Goal: Task Accomplishment & Management: Complete application form

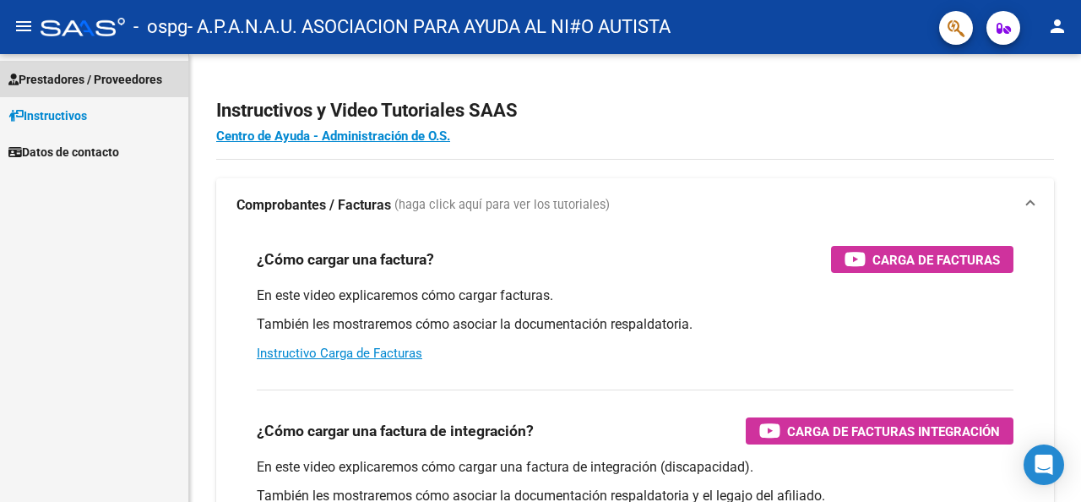
click at [145, 81] on span "Prestadores / Proveedores" at bounding box center [85, 79] width 154 height 19
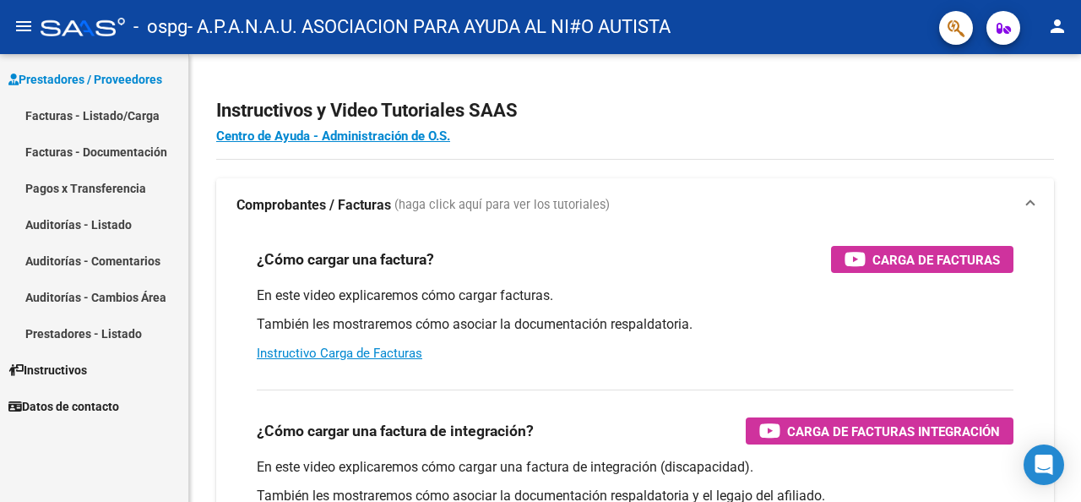
click at [125, 149] on link "Facturas - Documentación" at bounding box center [94, 151] width 188 height 36
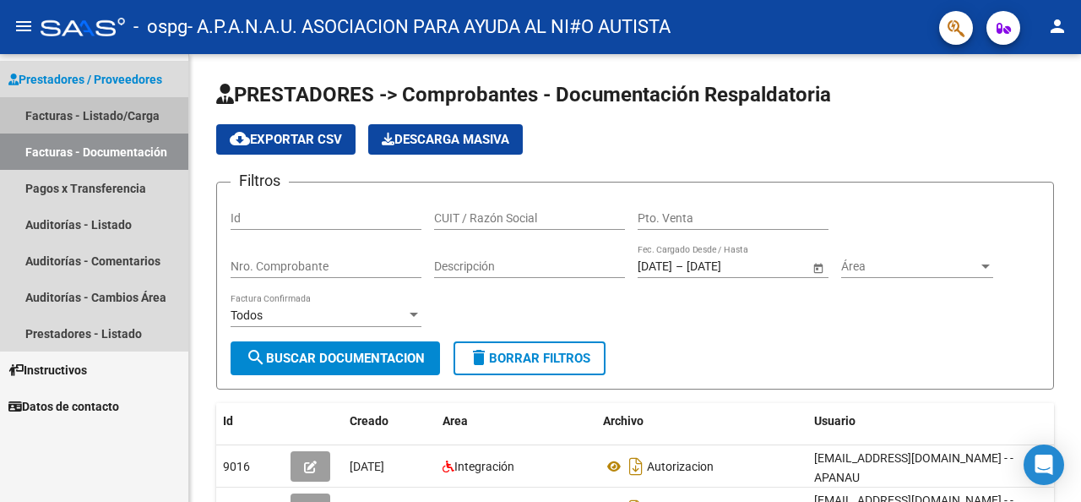
click at [118, 116] on link "Facturas - Listado/Carga" at bounding box center [94, 115] width 188 height 36
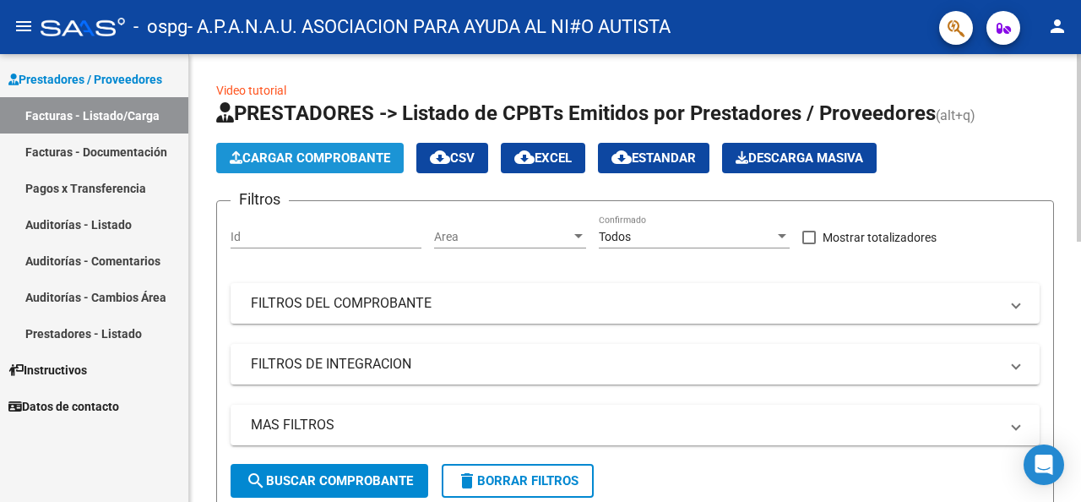
click at [302, 160] on span "Cargar Comprobante" at bounding box center [310, 157] width 160 height 15
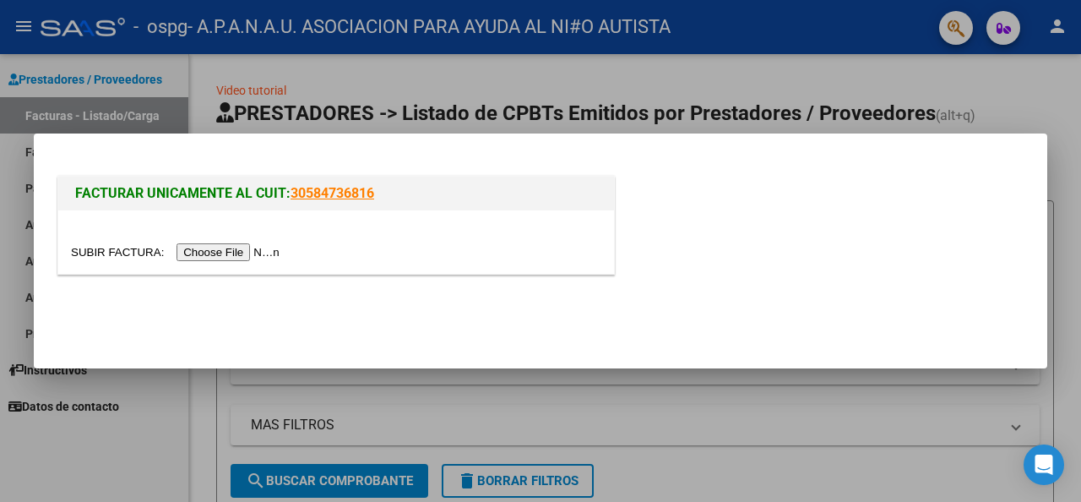
click at [268, 248] on input "file" at bounding box center [178, 252] width 214 height 18
click at [212, 257] on input "file" at bounding box center [178, 252] width 214 height 18
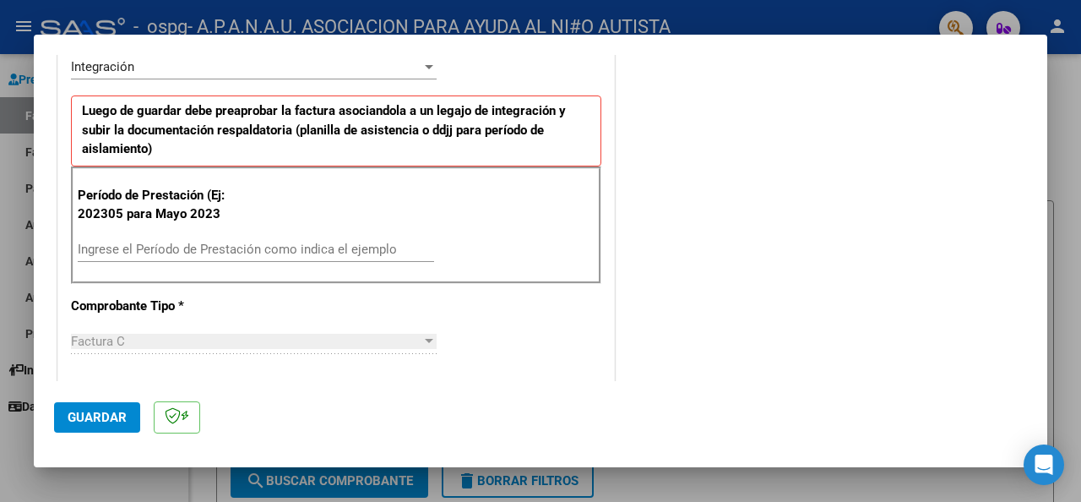
scroll to position [422, 0]
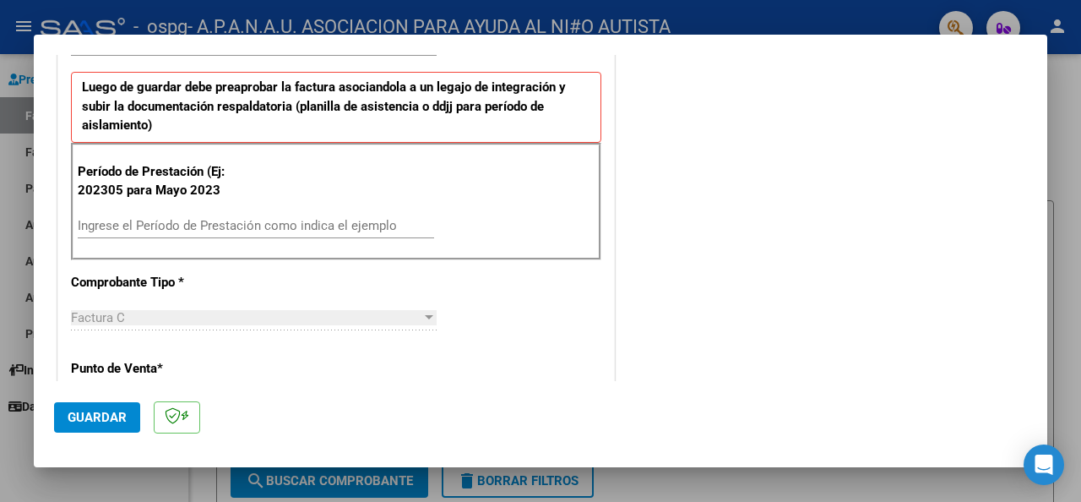
click at [111, 227] on input "Ingrese el Período de Prestación como indica el ejemplo" at bounding box center [256, 225] width 356 height 15
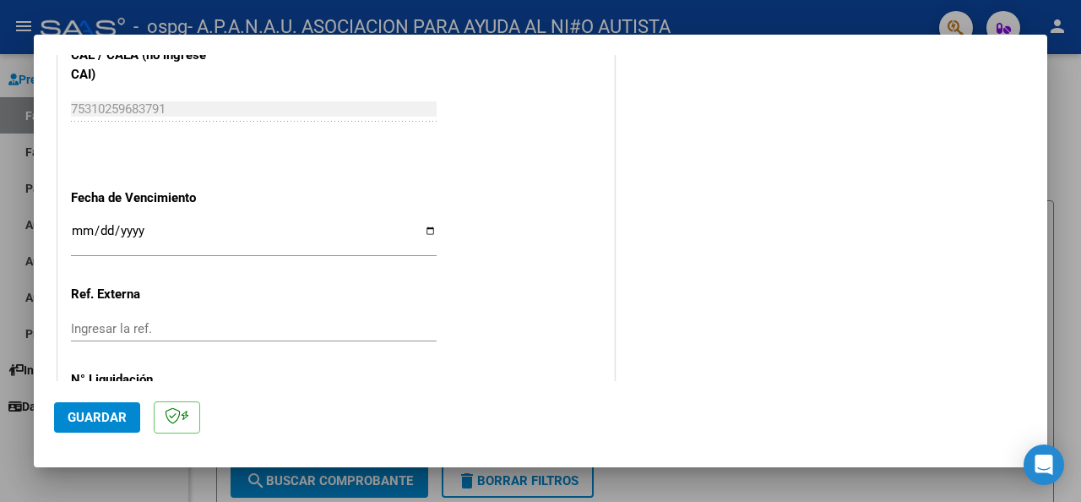
scroll to position [1098, 0]
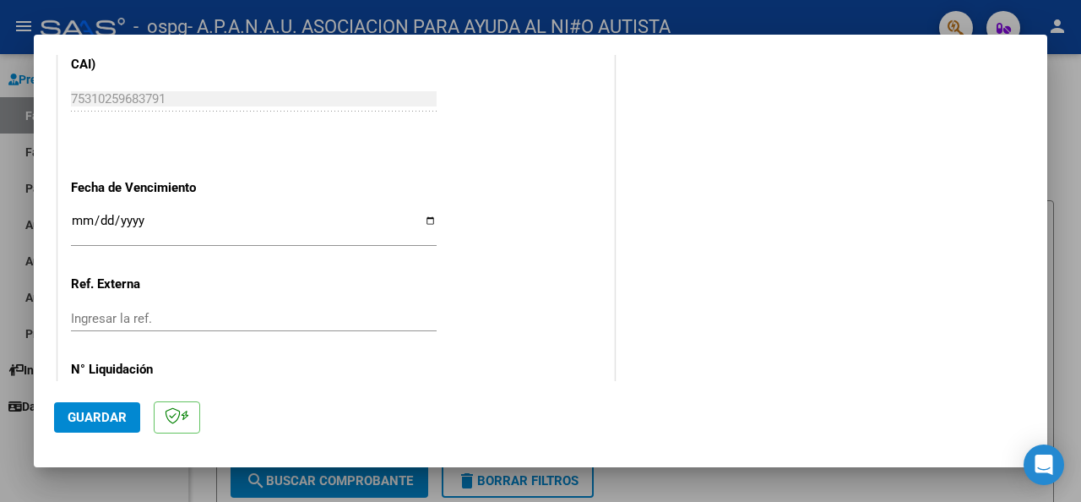
type input "202507"
click at [429, 214] on input "Ingresar la fecha" at bounding box center [254, 227] width 366 height 27
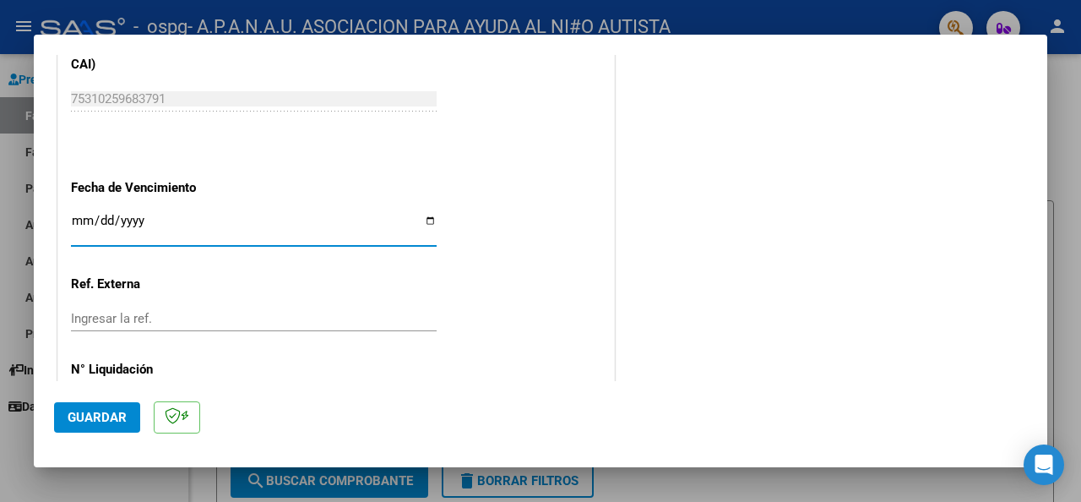
type input "[DATE]"
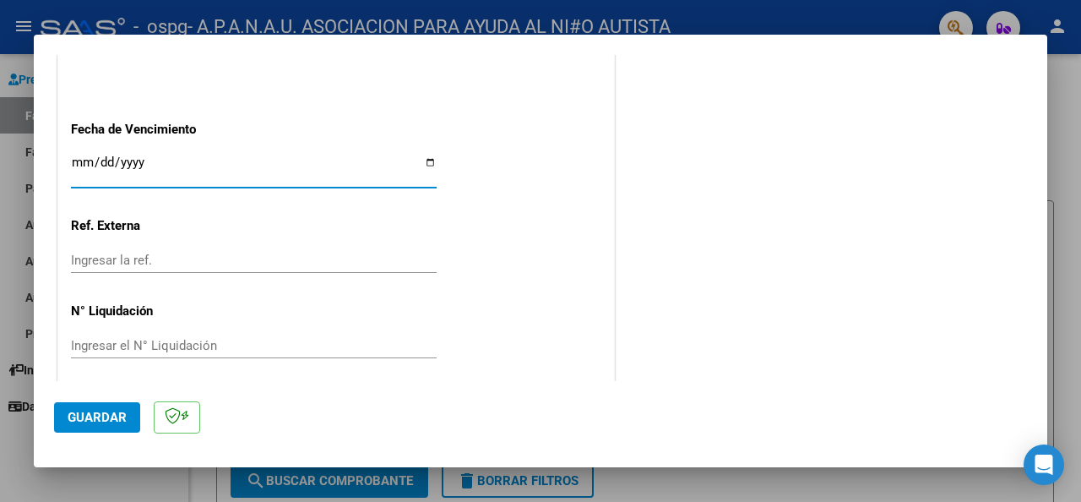
scroll to position [1164, 0]
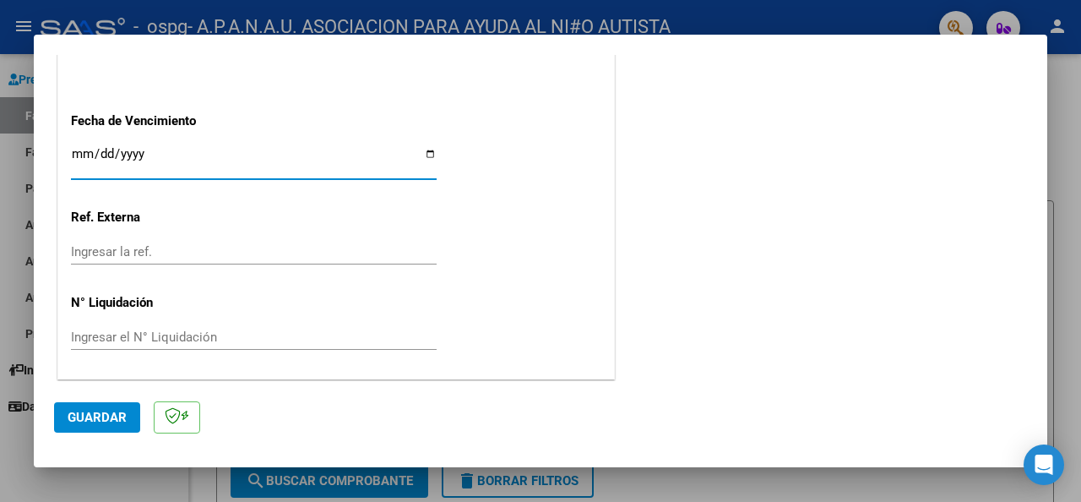
click at [101, 414] on span "Guardar" at bounding box center [97, 417] width 59 height 15
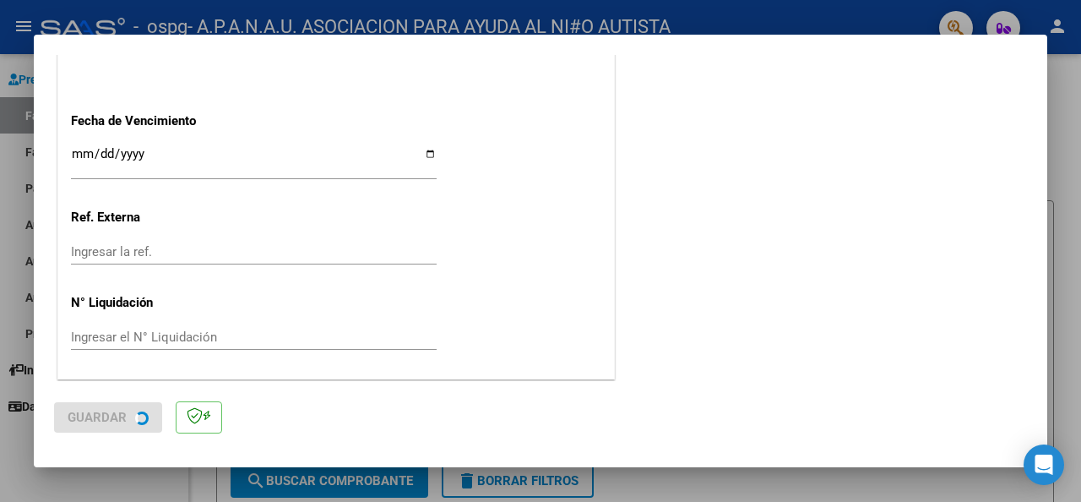
scroll to position [0, 0]
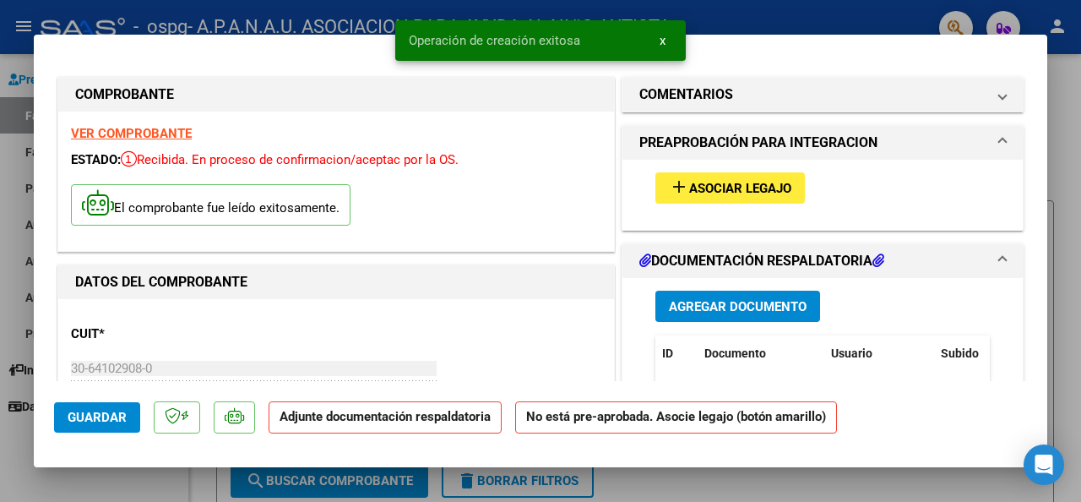
click at [718, 186] on span "Asociar Legajo" at bounding box center [740, 188] width 102 height 15
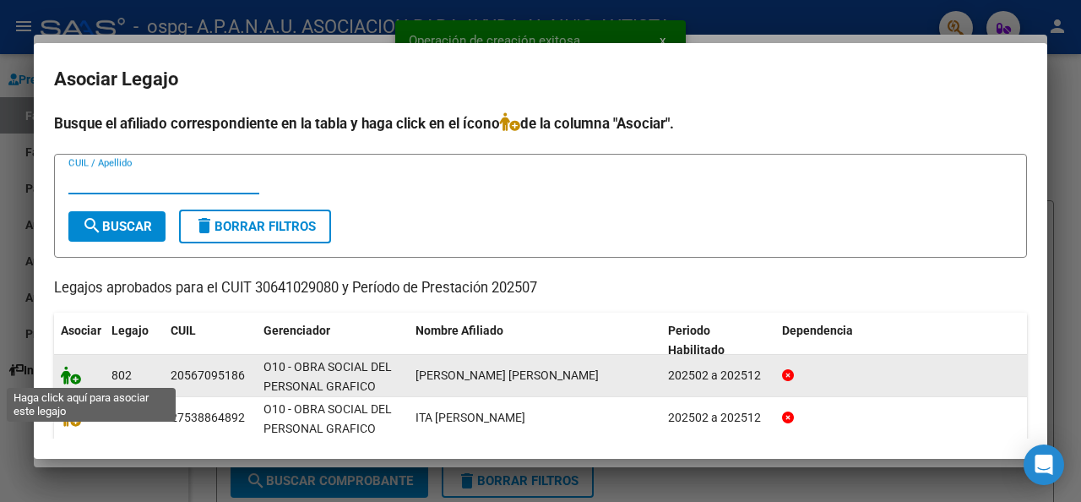
click at [68, 377] on icon at bounding box center [71, 375] width 20 height 19
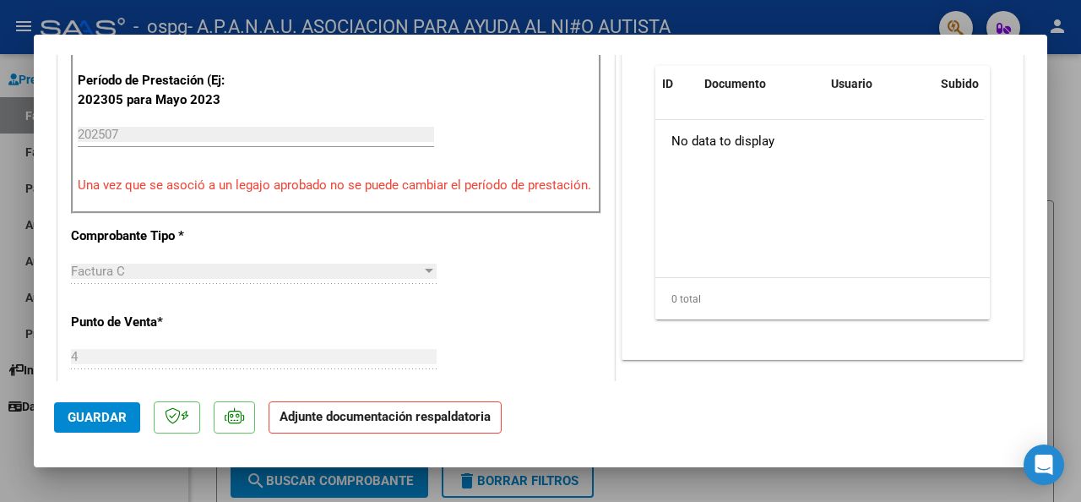
scroll to position [422, 0]
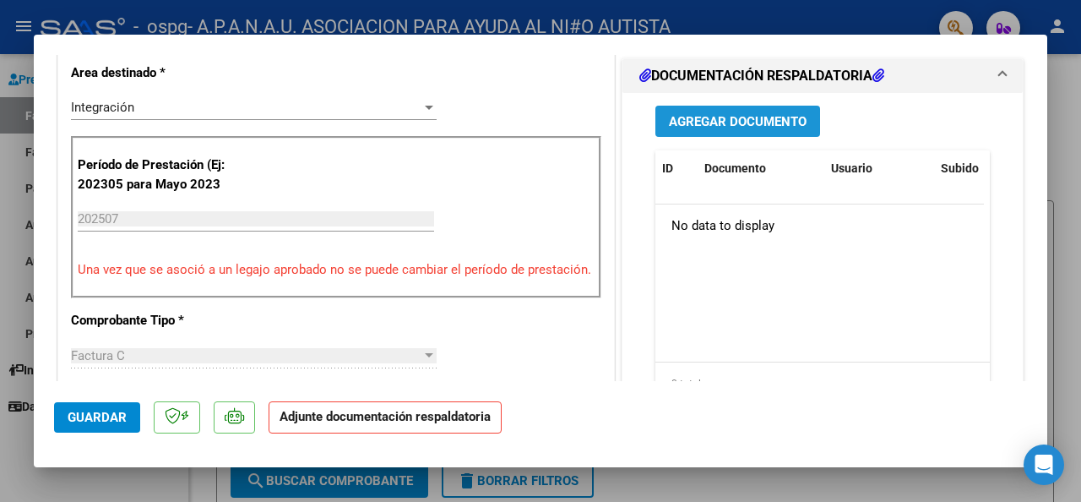
click at [726, 129] on span "Agregar Documento" at bounding box center [738, 121] width 138 height 15
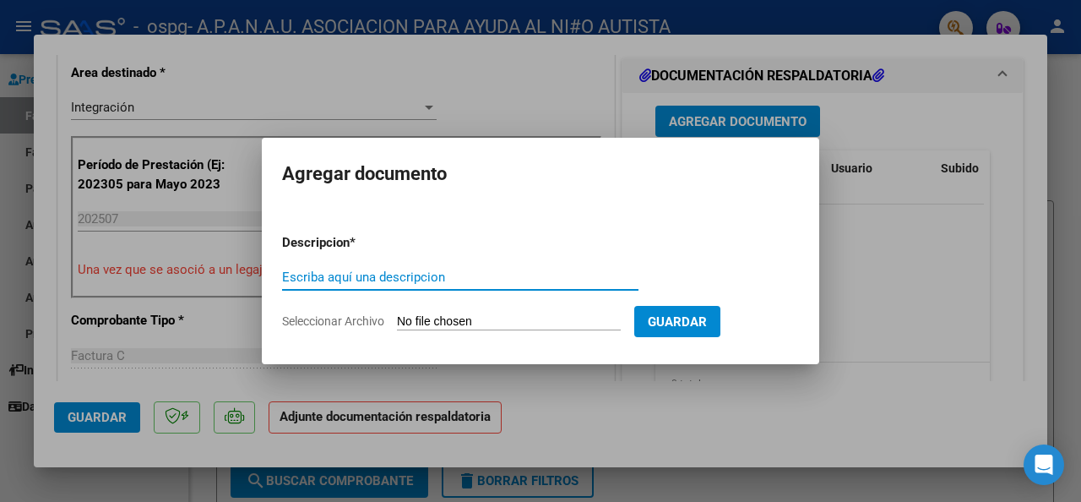
click at [325, 281] on input "Escriba aquí una descripcion" at bounding box center [460, 276] width 356 height 15
type input "PLANILLA DE ASISTENCIA JULIO"
click at [300, 322] on span "Seleccionar Archivo" at bounding box center [333, 321] width 102 height 14
click at [397, 322] on input "Seleccionar Archivo" at bounding box center [509, 322] width 224 height 16
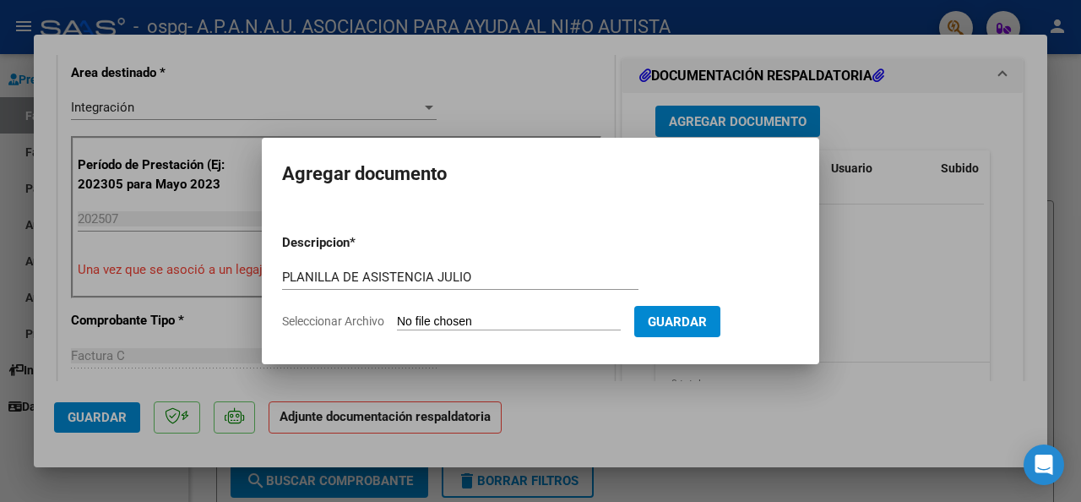
type input "C:\fakepath\[PERSON_NAME].pdf"
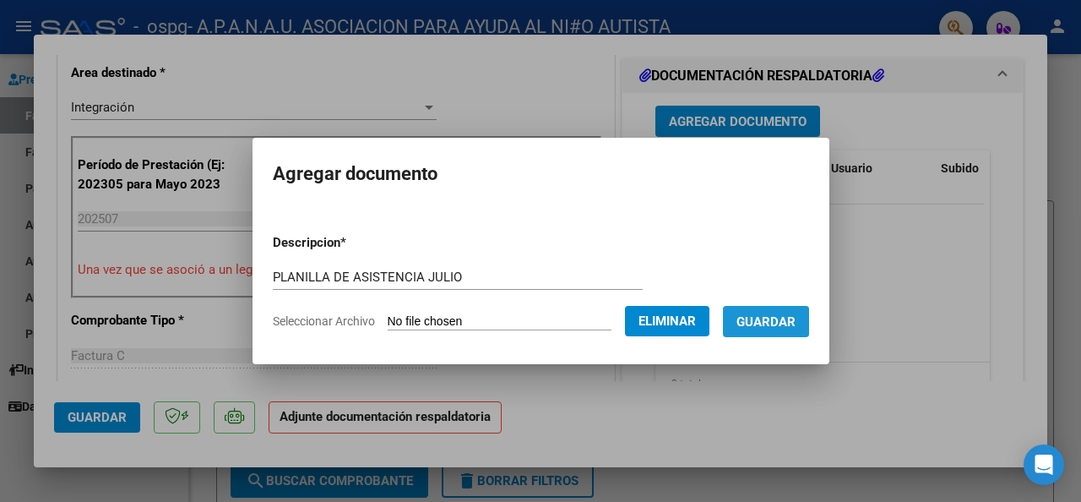
click at [767, 319] on span "Guardar" at bounding box center [765, 321] width 59 height 15
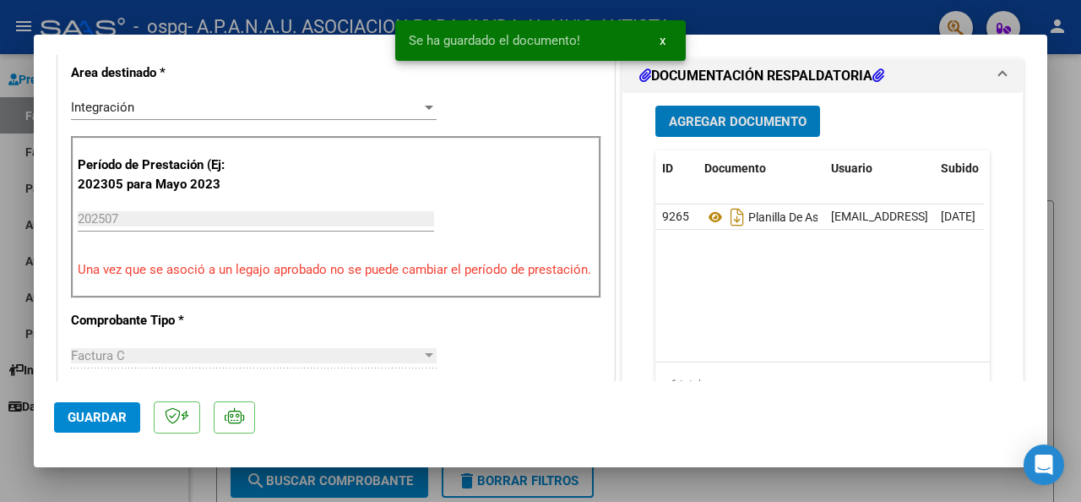
click at [699, 129] on span "Agregar Documento" at bounding box center [738, 121] width 138 height 15
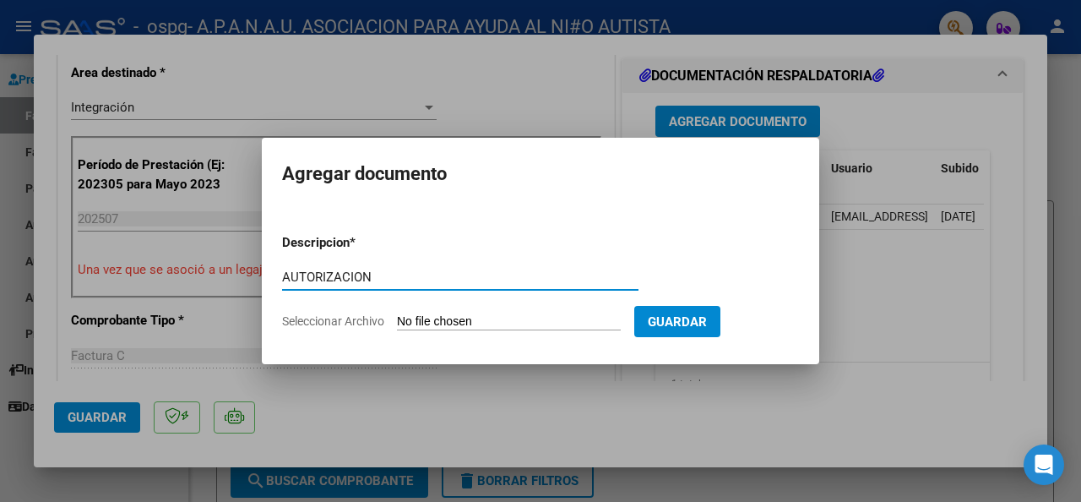
type input "AUTORIZACION"
click at [351, 322] on span "Seleccionar Archivo" at bounding box center [333, 321] width 102 height 14
click at [397, 322] on input "Seleccionar Archivo" at bounding box center [509, 322] width 224 height 16
type input "C:\fakepath\AUTORIZACIONES 2025.odt1.odt2 (1) (2).odt"
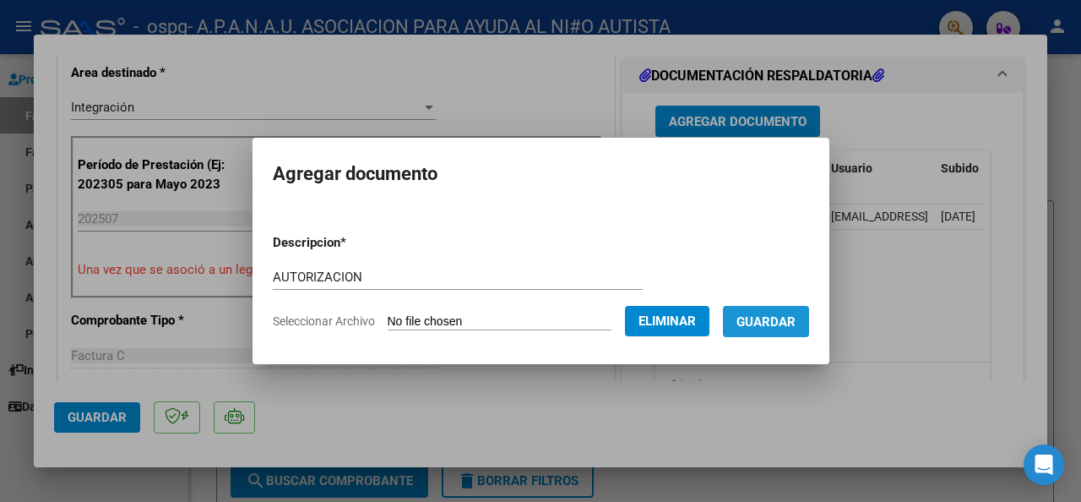
click at [767, 317] on span "Guardar" at bounding box center [765, 321] width 59 height 15
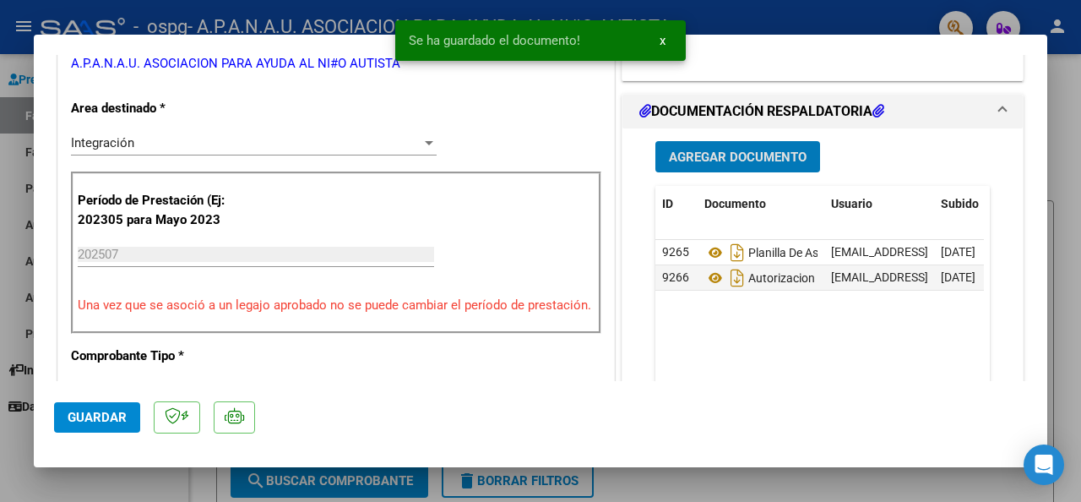
scroll to position [338, 0]
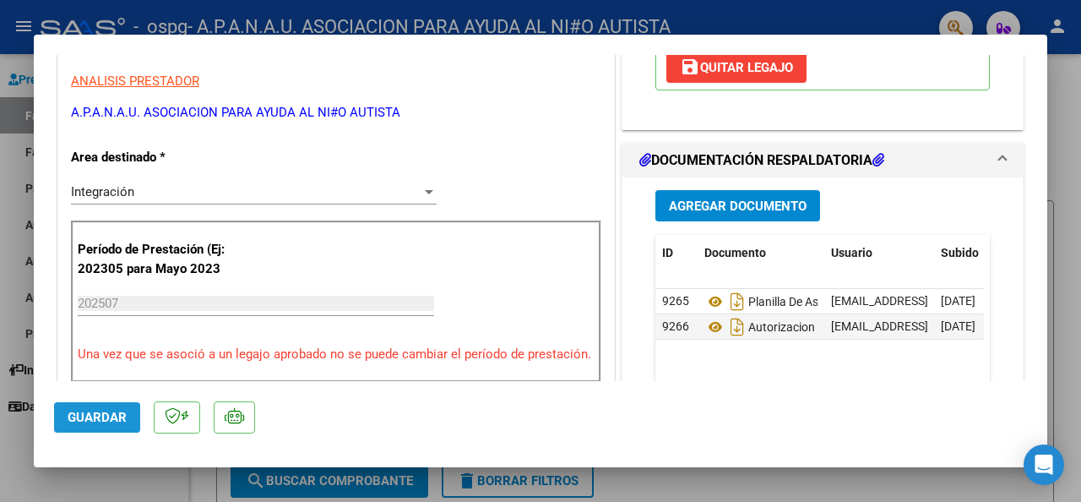
click at [89, 413] on span "Guardar" at bounding box center [97, 417] width 59 height 15
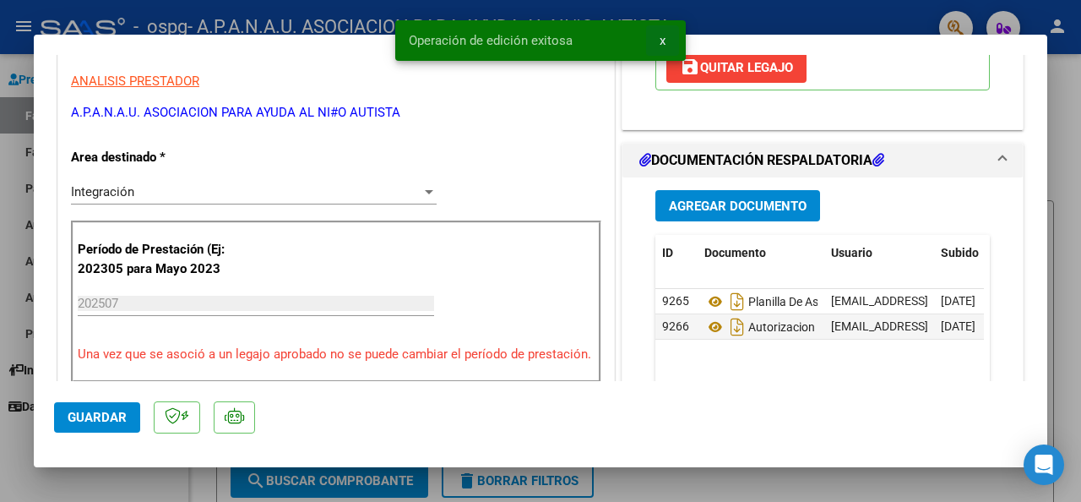
click at [660, 46] on span "x" at bounding box center [662, 40] width 6 height 15
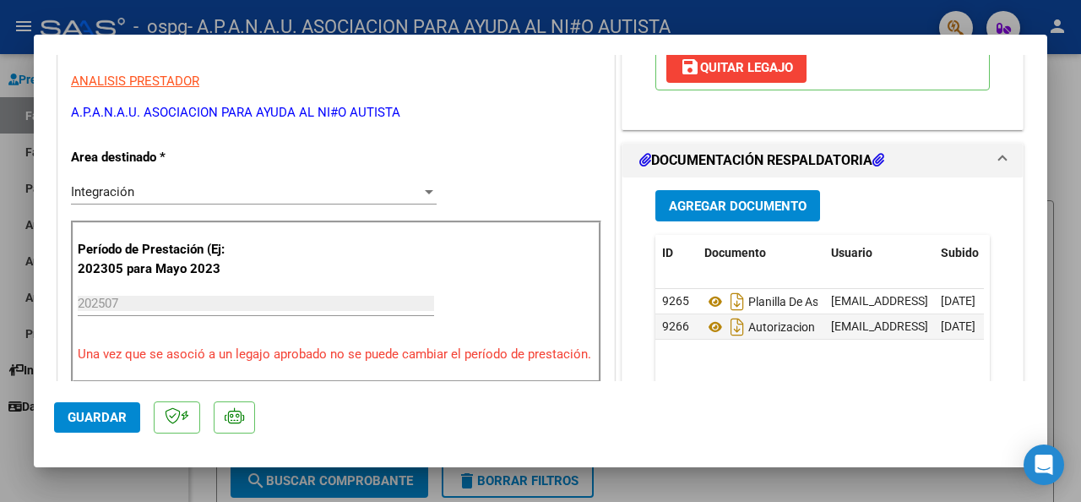
click at [719, 21] on div at bounding box center [540, 251] width 1081 height 502
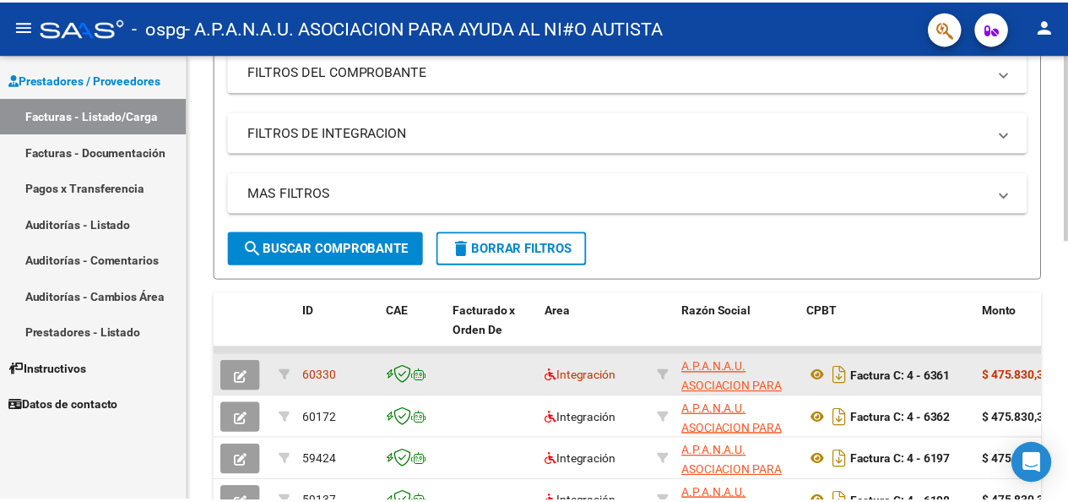
scroll to position [253, 0]
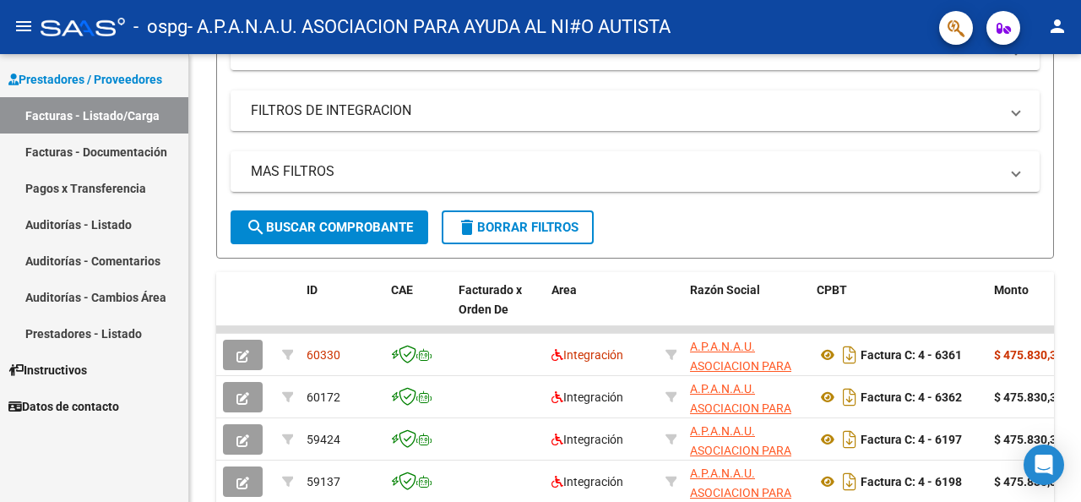
click at [1050, 25] on mat-icon "person" at bounding box center [1057, 26] width 20 height 20
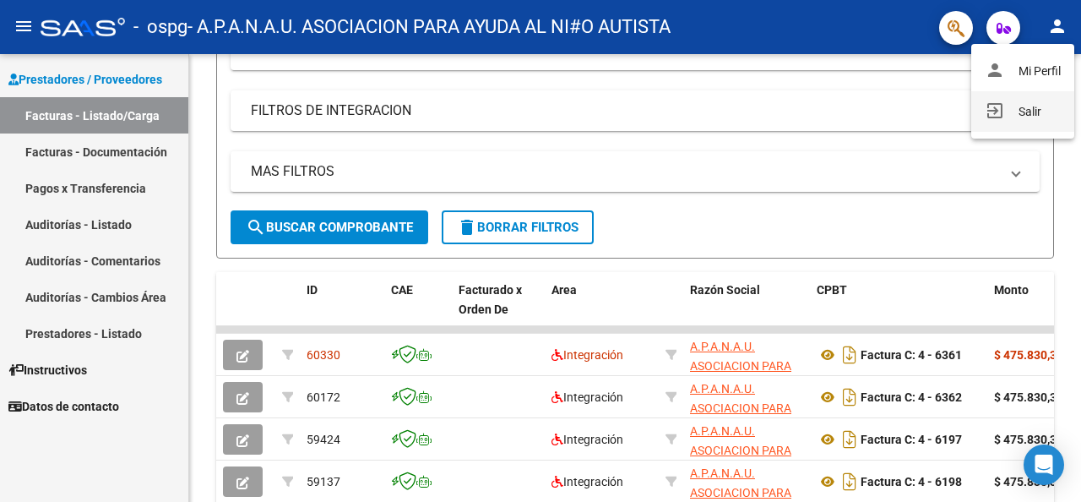
click at [1020, 113] on button "exit_to_app Salir" at bounding box center [1022, 111] width 103 height 41
